Goal: Navigation & Orientation: Find specific page/section

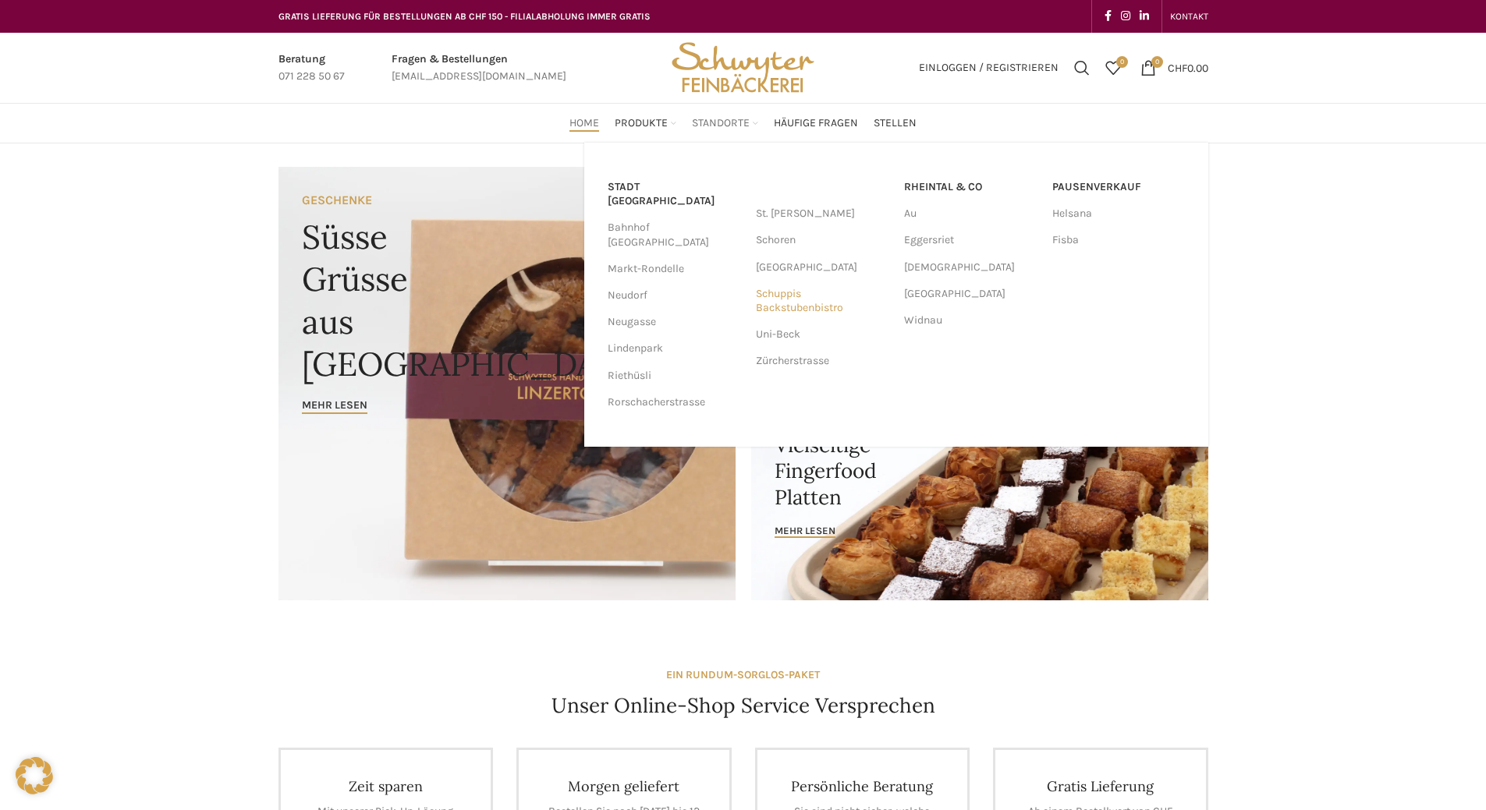
click at [778, 292] on link "Schuppis Backstubenbistro" at bounding box center [822, 301] width 133 height 41
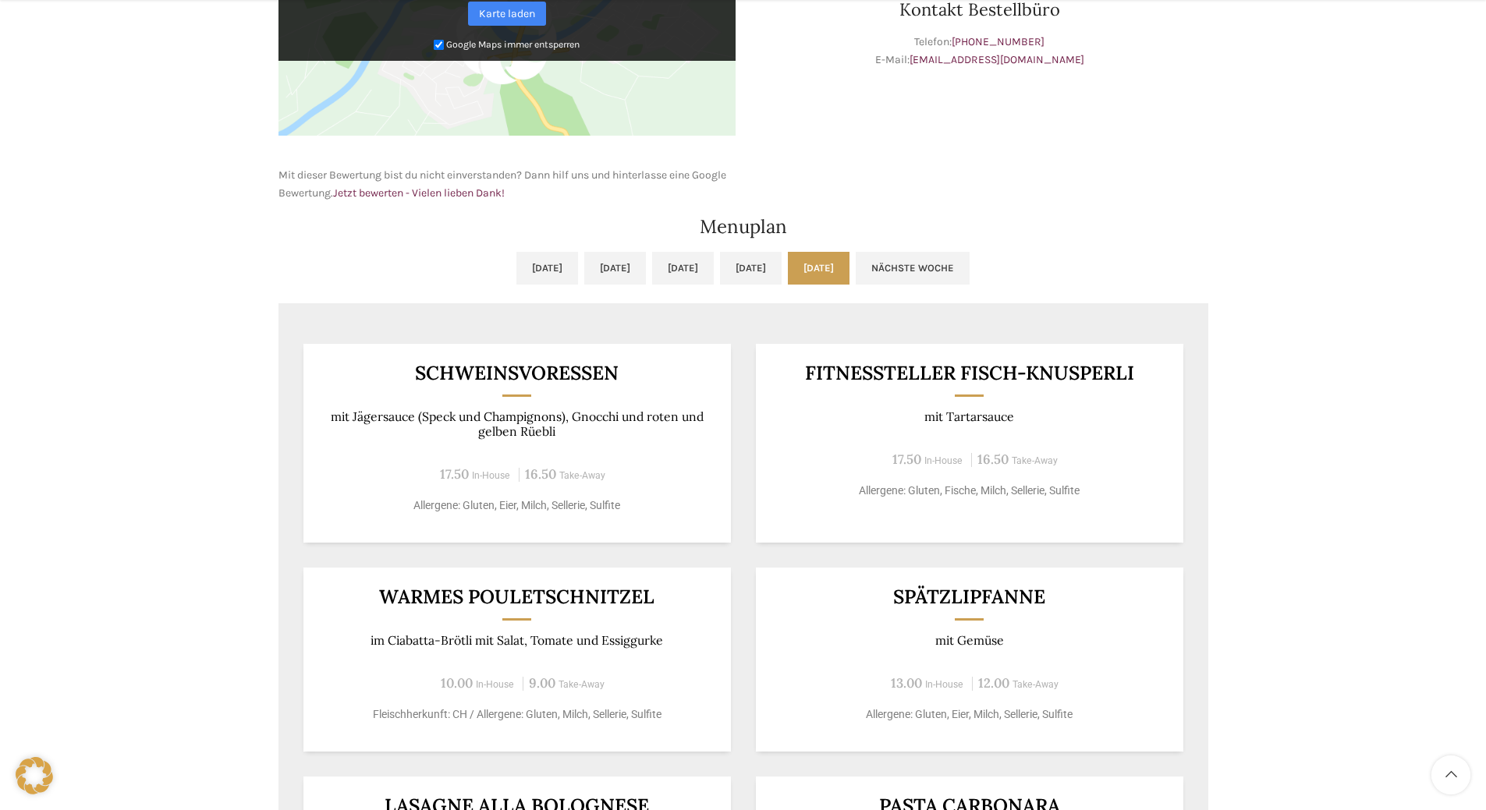
scroll to position [780, 0]
